Goal: Task Accomplishment & Management: Manage account settings

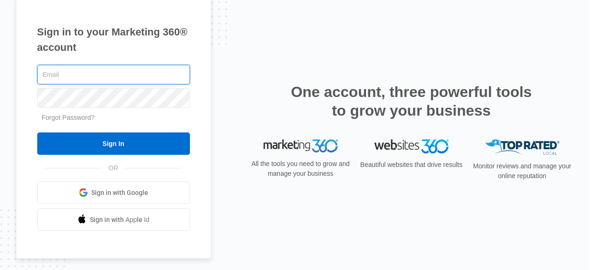
click at [119, 79] on input "text" at bounding box center [113, 75] width 153 height 20
type input "angel.velasquez@southridgesanjose.com"
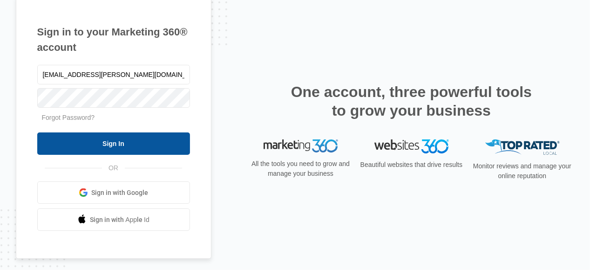
click at [177, 151] on input "Sign In" at bounding box center [113, 143] width 153 height 22
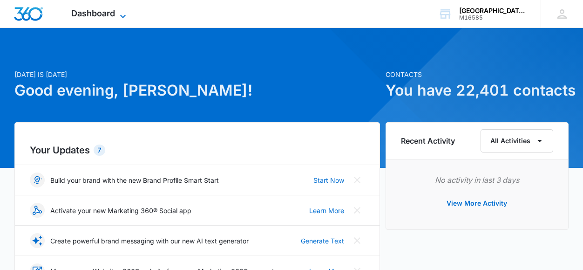
click at [118, 16] on icon at bounding box center [122, 16] width 11 height 11
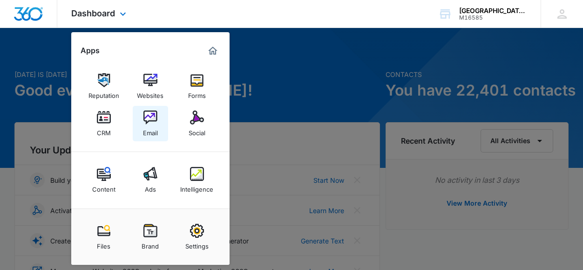
click at [151, 114] on img at bounding box center [151, 117] width 14 height 14
